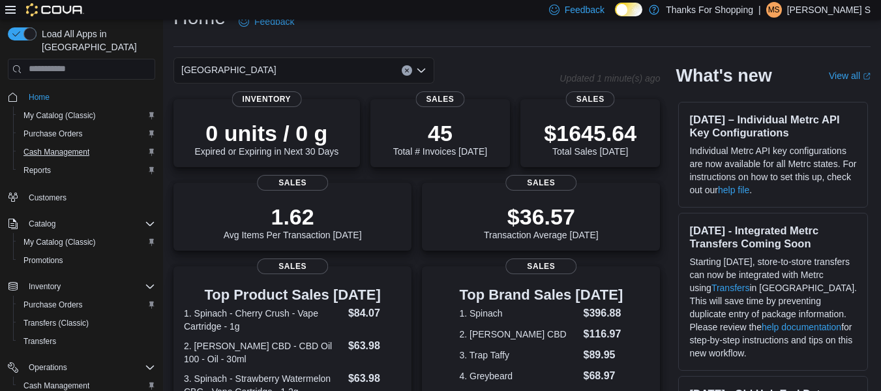
scroll to position [41, 0]
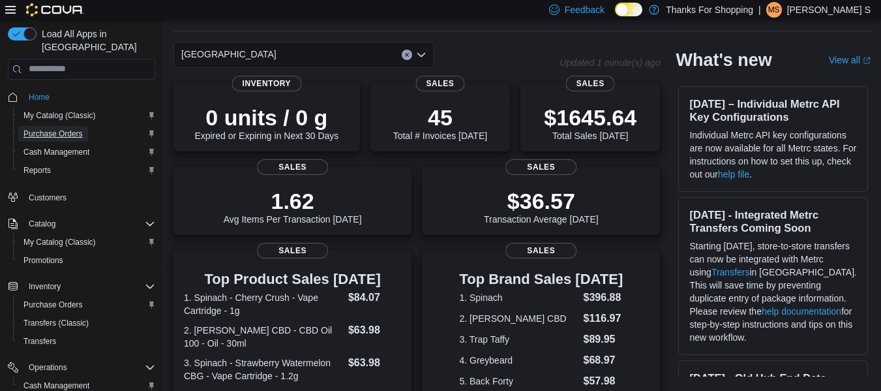
click at [48, 128] on span "Purchase Orders" at bounding box center [52, 133] width 59 height 10
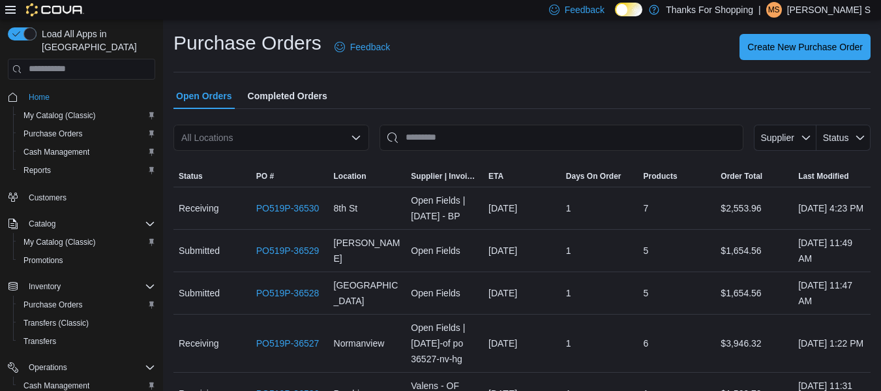
click at [197, 141] on div "All Locations" at bounding box center [271, 138] width 196 height 26
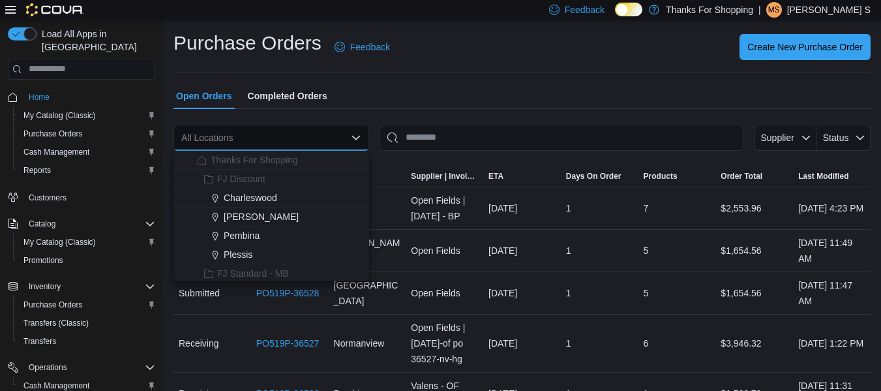
click at [369, 271] on td "Location [GEOGRAPHIC_DATA]" at bounding box center [368, 250] width 78 height 42
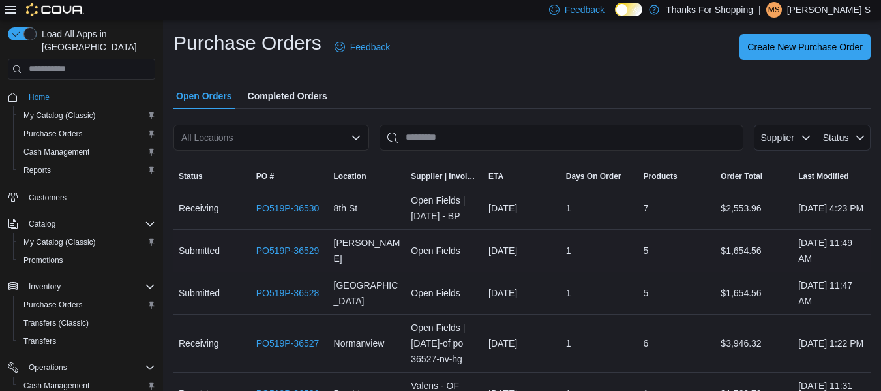
click at [369, 271] on td "Location [GEOGRAPHIC_DATA]" at bounding box center [368, 250] width 78 height 42
click at [355, 136] on icon "Open list of options" at bounding box center [356, 137] width 10 height 10
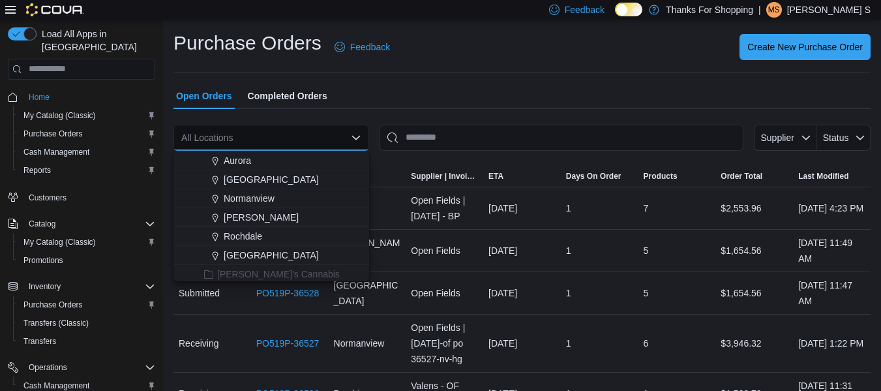
scroll to position [235, 0]
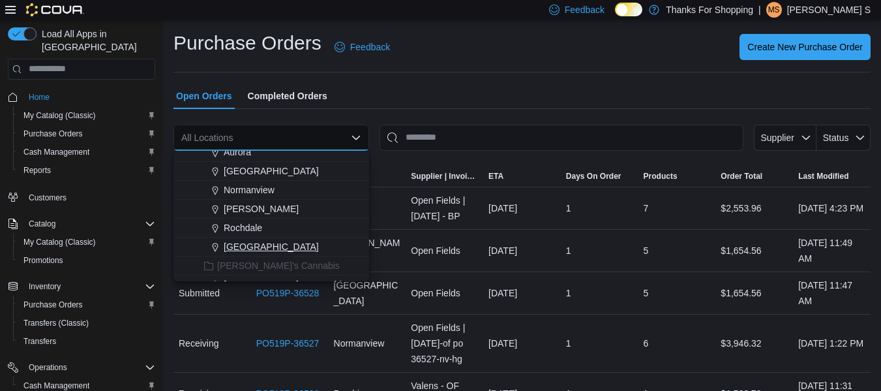
click at [281, 248] on span "[GEOGRAPHIC_DATA]" at bounding box center [271, 246] width 95 height 13
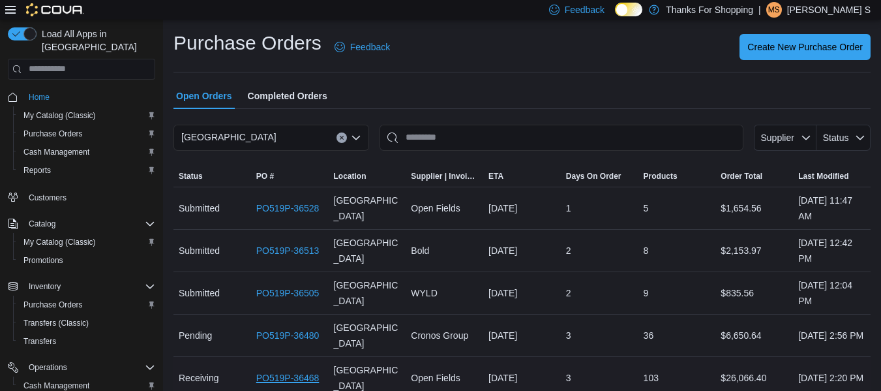
click at [276, 374] on link "PO519P-36468" at bounding box center [287, 378] width 63 height 16
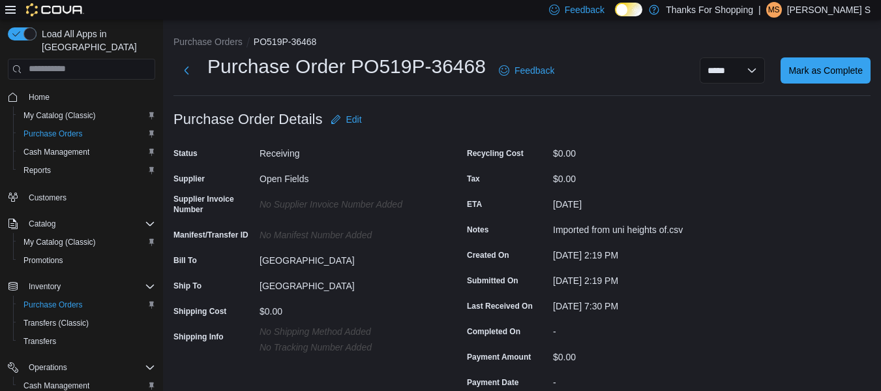
click at [356, 339] on div "No Shipping Method added No Tracking Number added" at bounding box center [346, 339] width 175 height 26
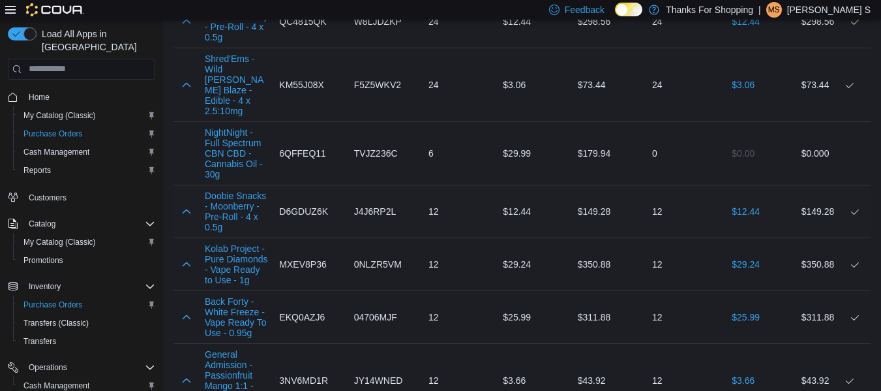
scroll to position [1891, 0]
